Goal: Find specific page/section: Find specific page/section

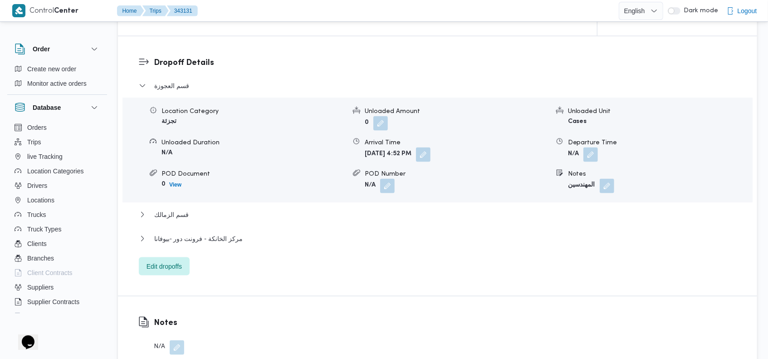
scroll to position [760, 0]
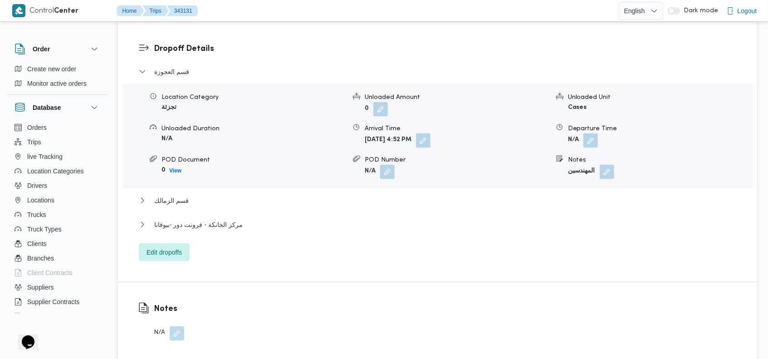
click at [202, 219] on div "مركز الخانكة - فرونت دور -بيوفانا" at bounding box center [438, 227] width 598 height 17
click at [210, 219] on span "مركز الخانكة - فرونت دور -بيوفانا" at bounding box center [198, 224] width 89 height 11
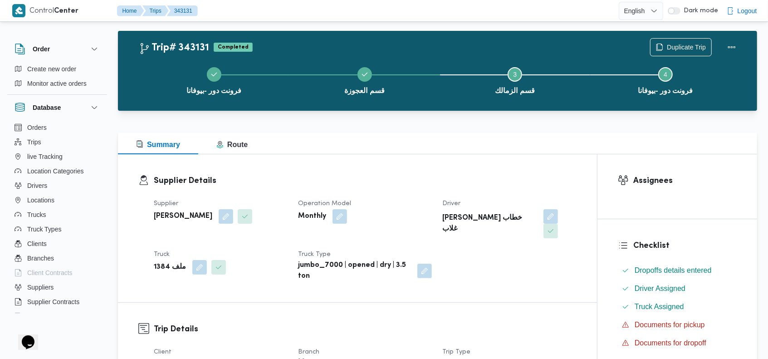
scroll to position [0, 0]
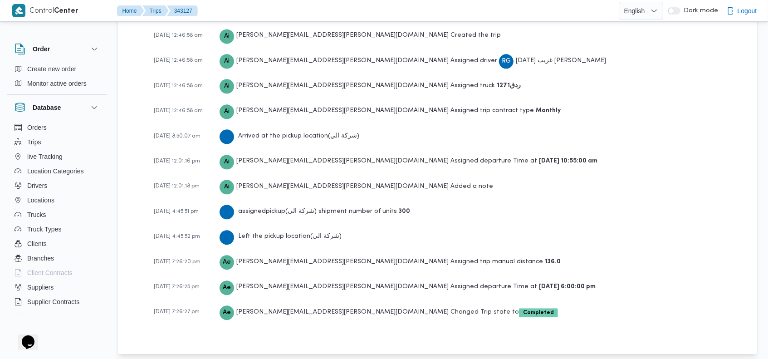
scroll to position [1356, 0]
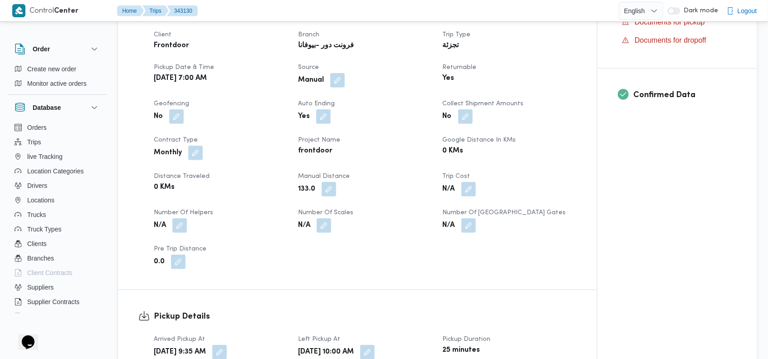
scroll to position [339, 0]
